Goal: Information Seeking & Learning: Learn about a topic

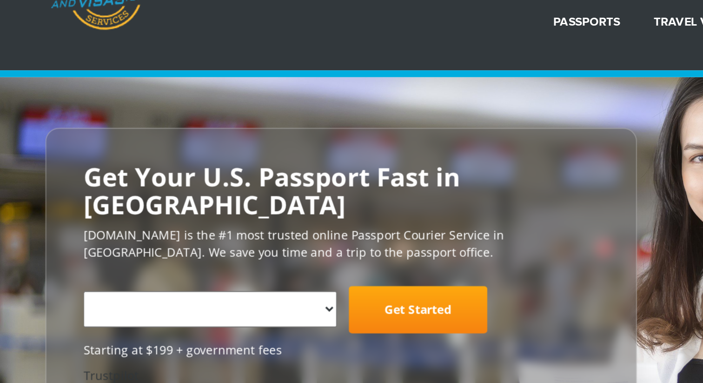
select select "**********"
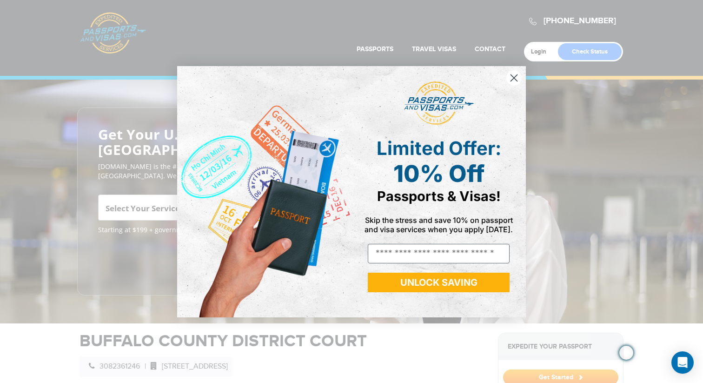
click at [512, 78] on icon "Close dialog" at bounding box center [514, 77] width 7 height 7
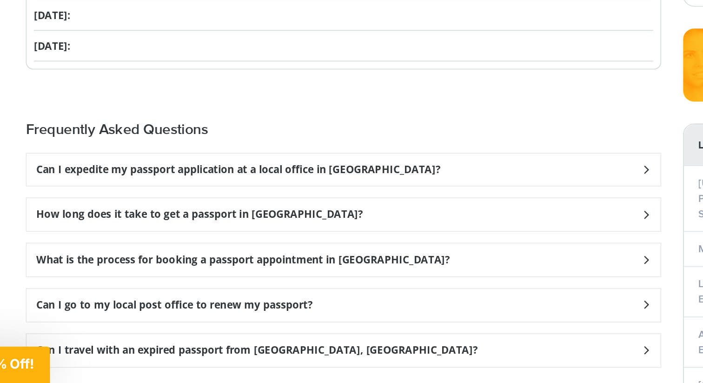
scroll to position [1094, 0]
click at [100, 243] on h3 "Can I expedite my passport application at a local office in [GEOGRAPHIC_DATA]?" at bounding box center [215, 247] width 258 height 8
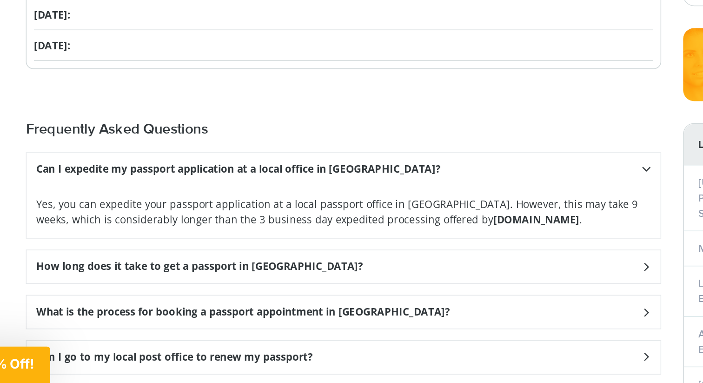
click at [86, 243] on h3 "Can I expedite my passport application at a local office in [GEOGRAPHIC_DATA]?" at bounding box center [215, 247] width 258 height 8
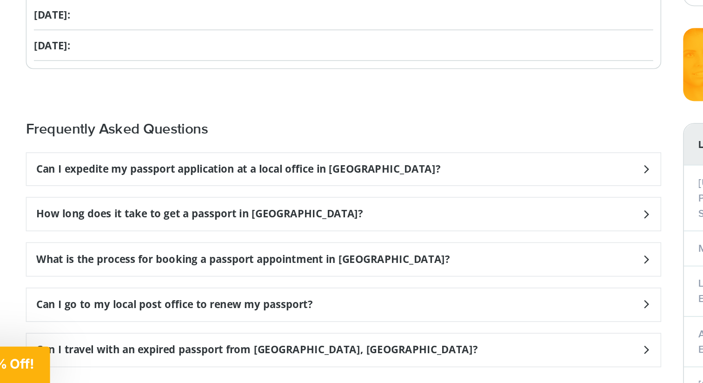
click at [90, 271] on h3 "How long does it take to get a passport in [GEOGRAPHIC_DATA]?" at bounding box center [190, 275] width 208 height 8
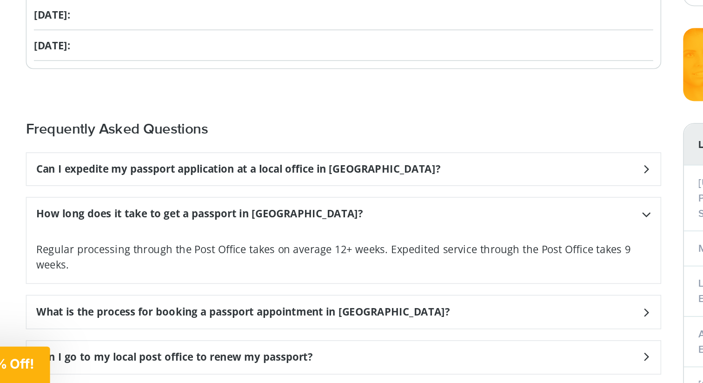
click at [98, 271] on h3 "How long does it take to get a passport in [GEOGRAPHIC_DATA]?" at bounding box center [190, 275] width 208 height 8
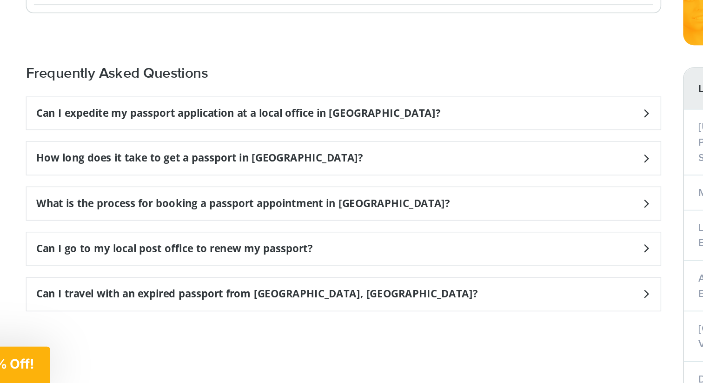
scroll to position [1130, 0]
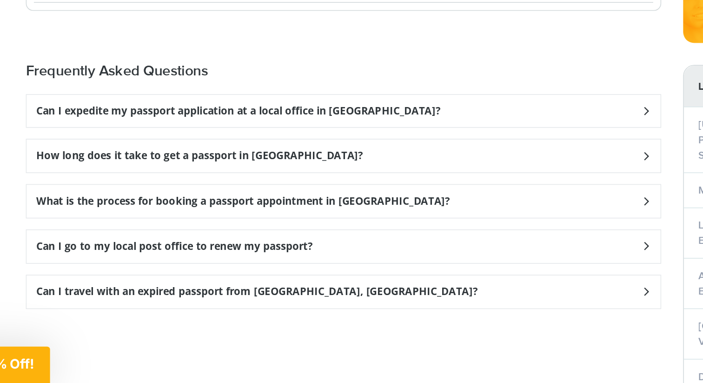
click at [91, 263] on h3 "What is the process for booking a passport appointment in [GEOGRAPHIC_DATA]?" at bounding box center [218, 267] width 264 height 8
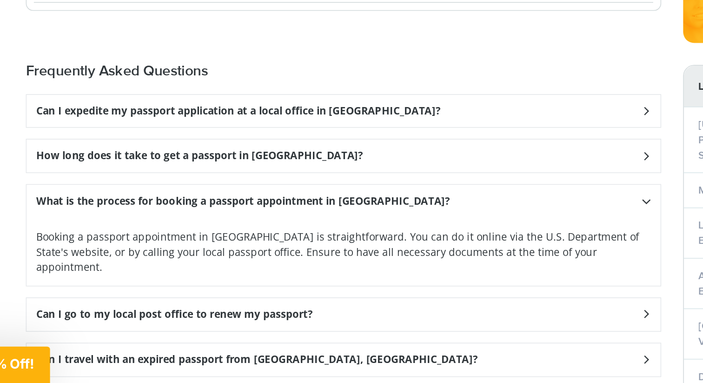
click at [91, 263] on h3 "What is the process for booking a passport appointment in [GEOGRAPHIC_DATA]?" at bounding box center [218, 267] width 264 height 8
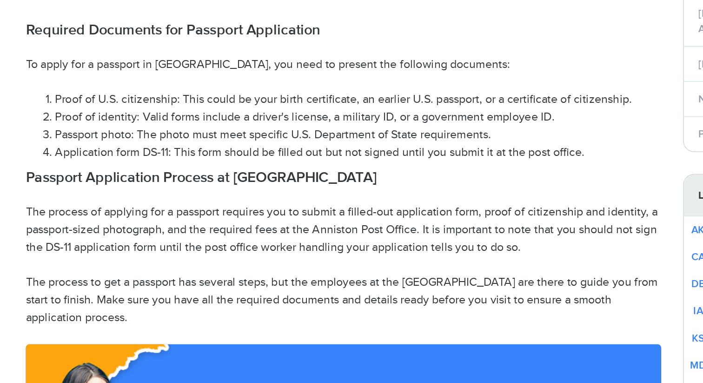
scroll to position [489, 0]
